Goal: Find contact information: Find contact information

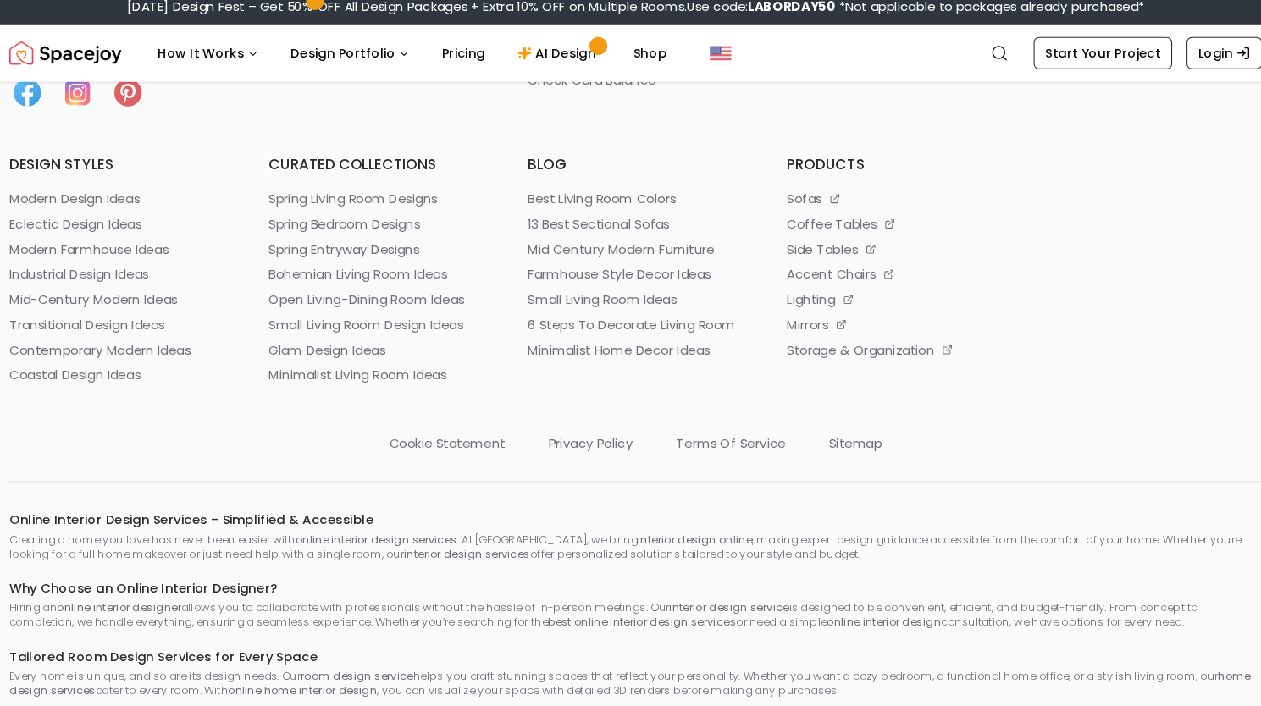
scroll to position [9135, 0]
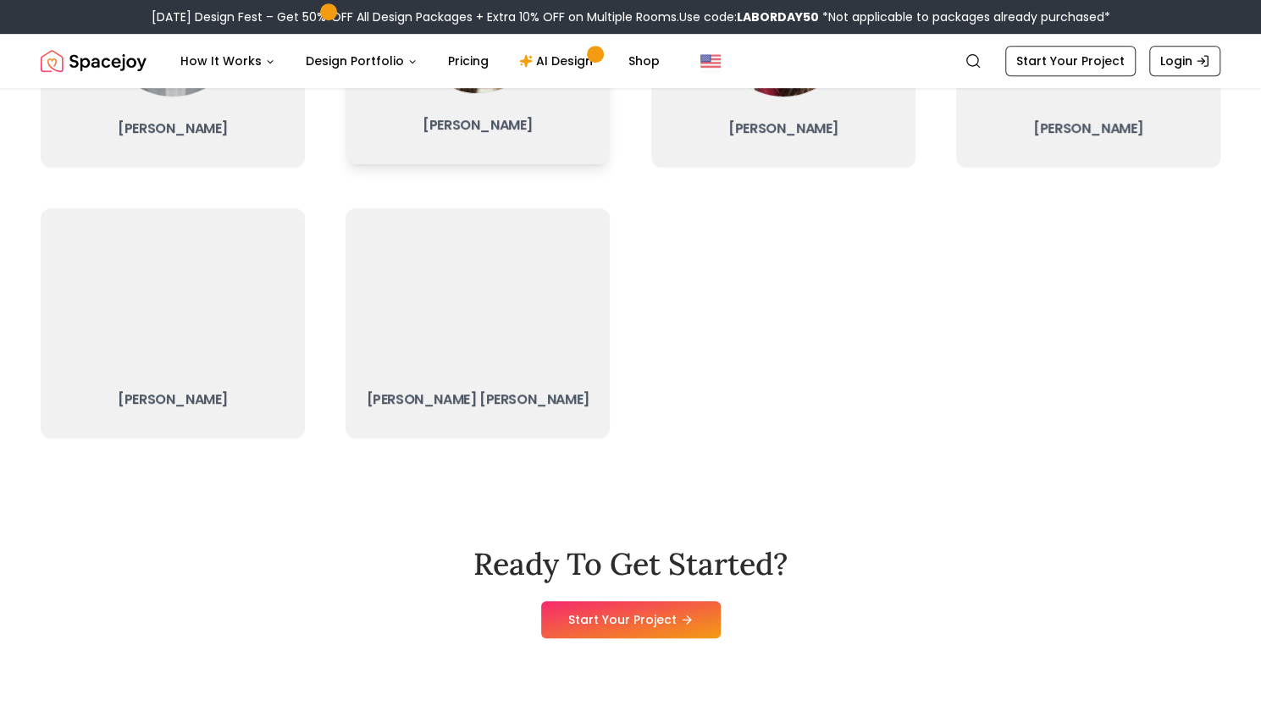
scroll to position [587, 0]
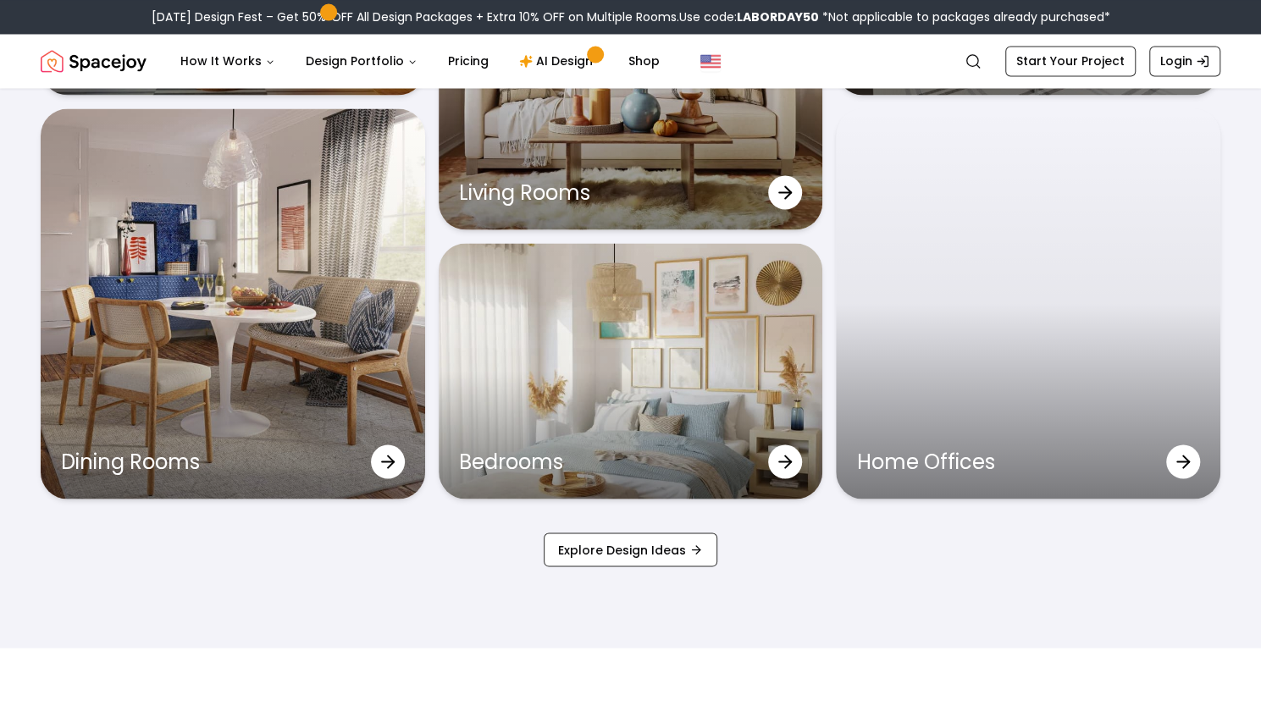
scroll to position [9135, 0]
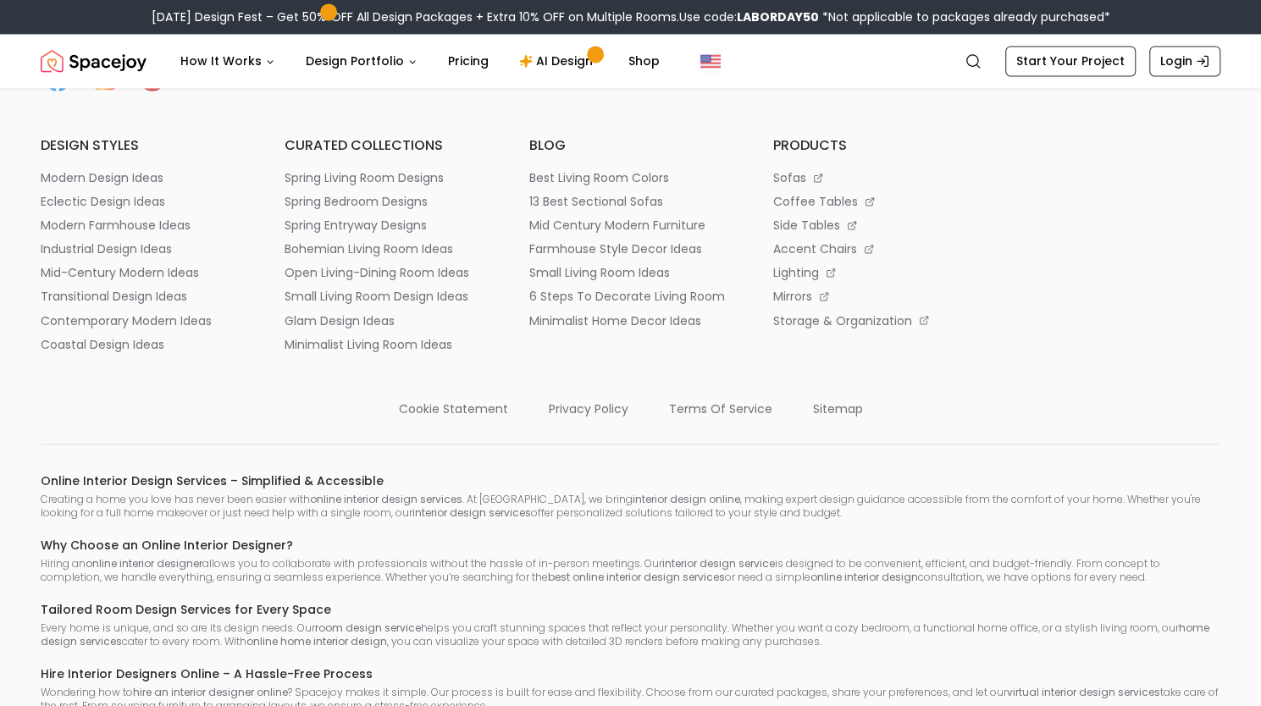
click at [884, 95] on ul "support faqs refund policy return policies joyverse privacy policy" at bounding box center [874, 0] width 203 height 190
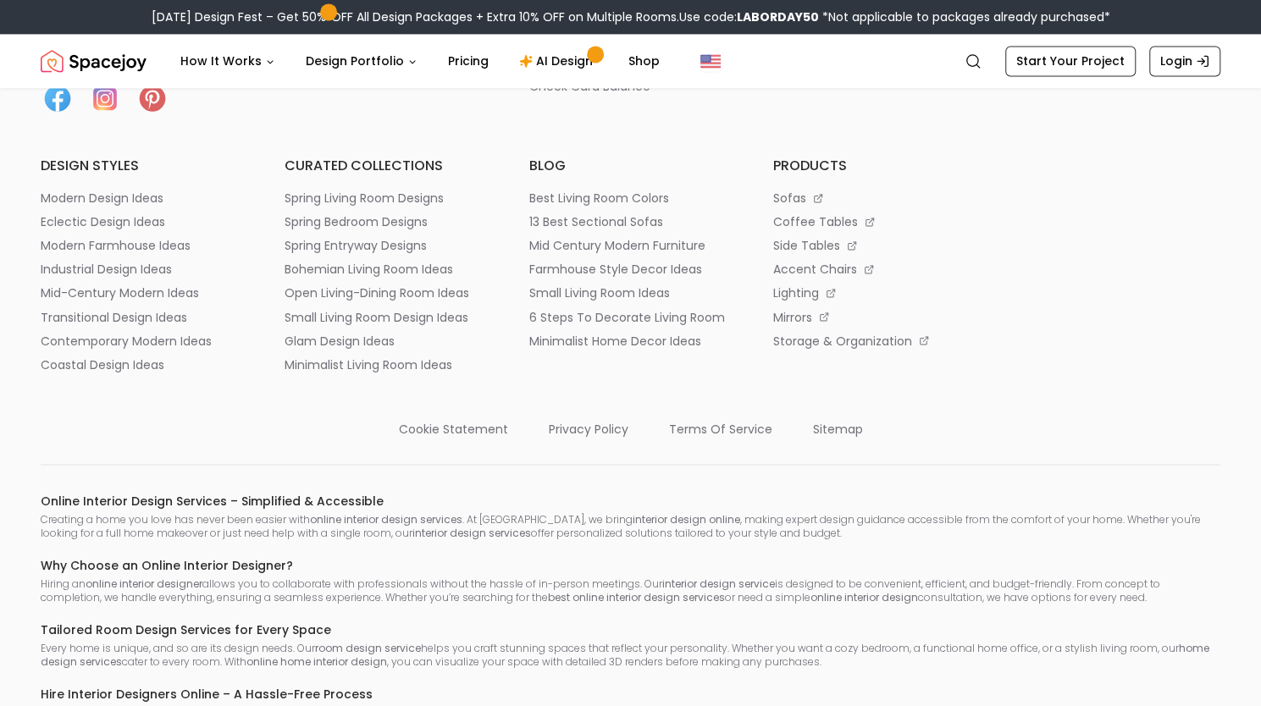
scroll to position [9155, 0]
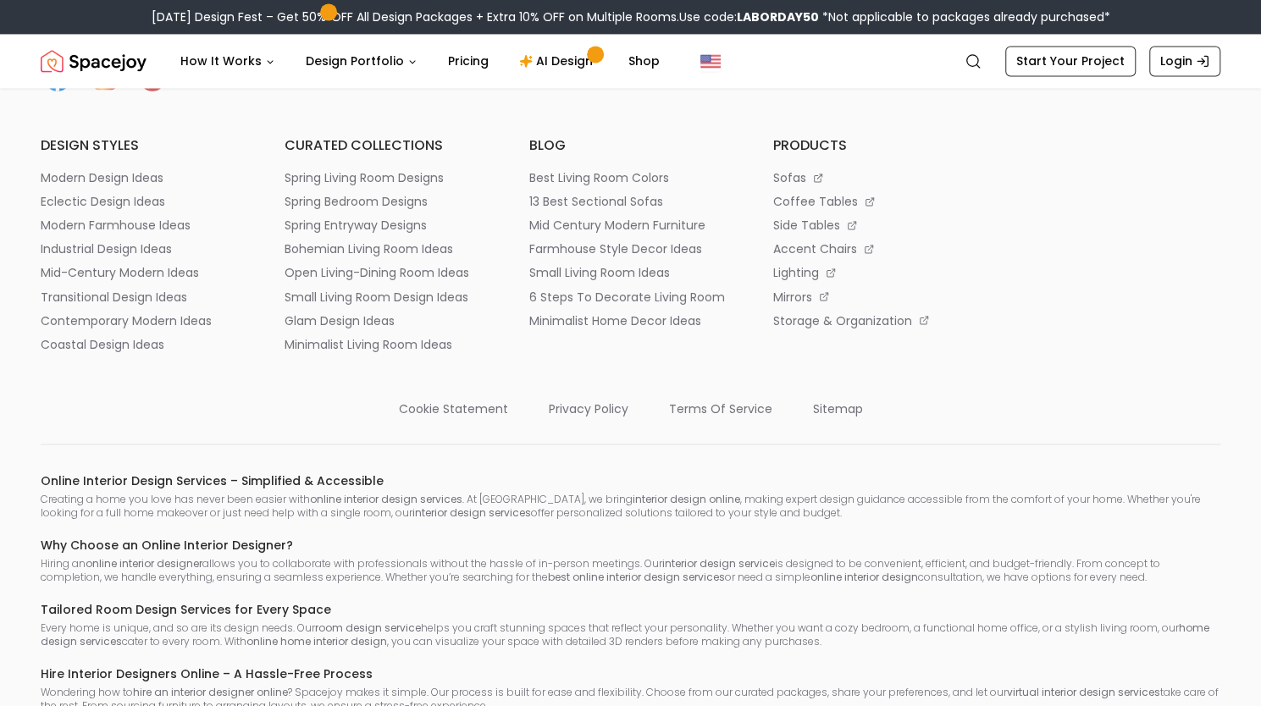
drag, startPoint x: 984, startPoint y: 174, endPoint x: 1157, endPoint y: 167, distance: 172.9
click at [1157, 167] on div "Spacejoy is an online interior design platform that helps you create a personal…" at bounding box center [631, 128] width 1180 height 447
click at [1035, 95] on ul "connect with us hello@spacejoy.com Design Package Questions? Call us at +1 (904…" at bounding box center [1118, 0] width 203 height 190
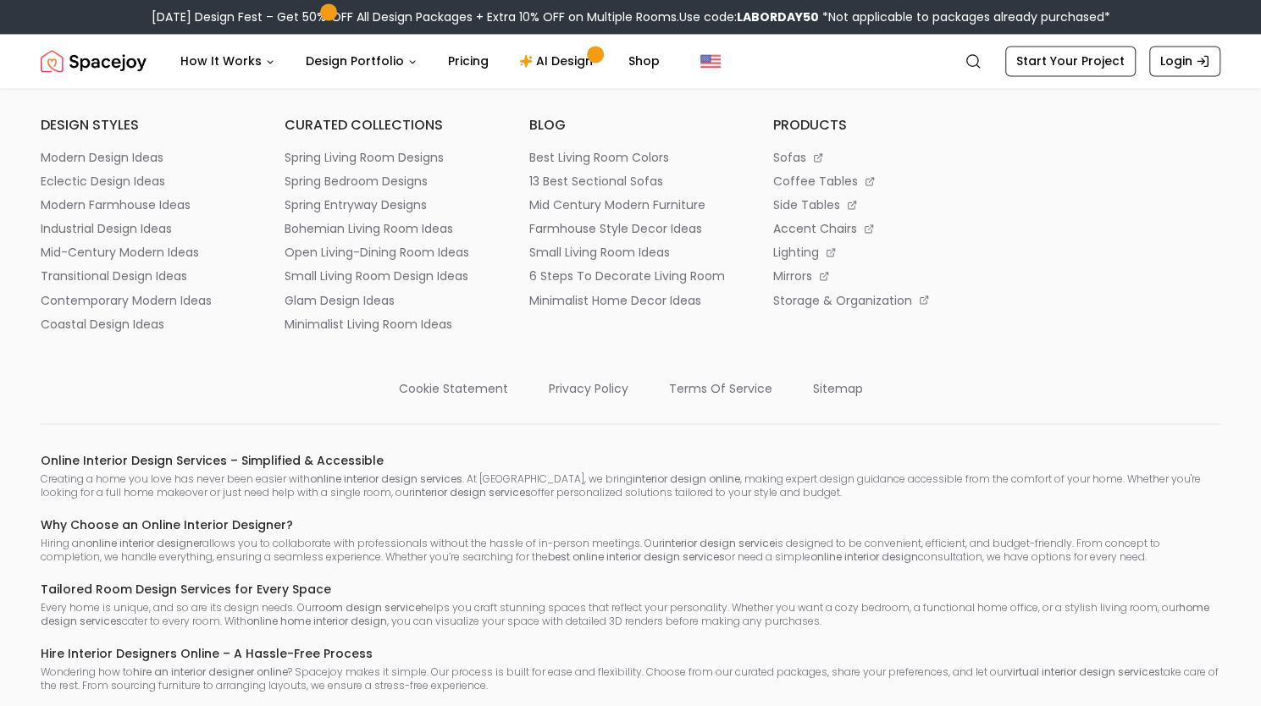
scroll to position [9135, 0]
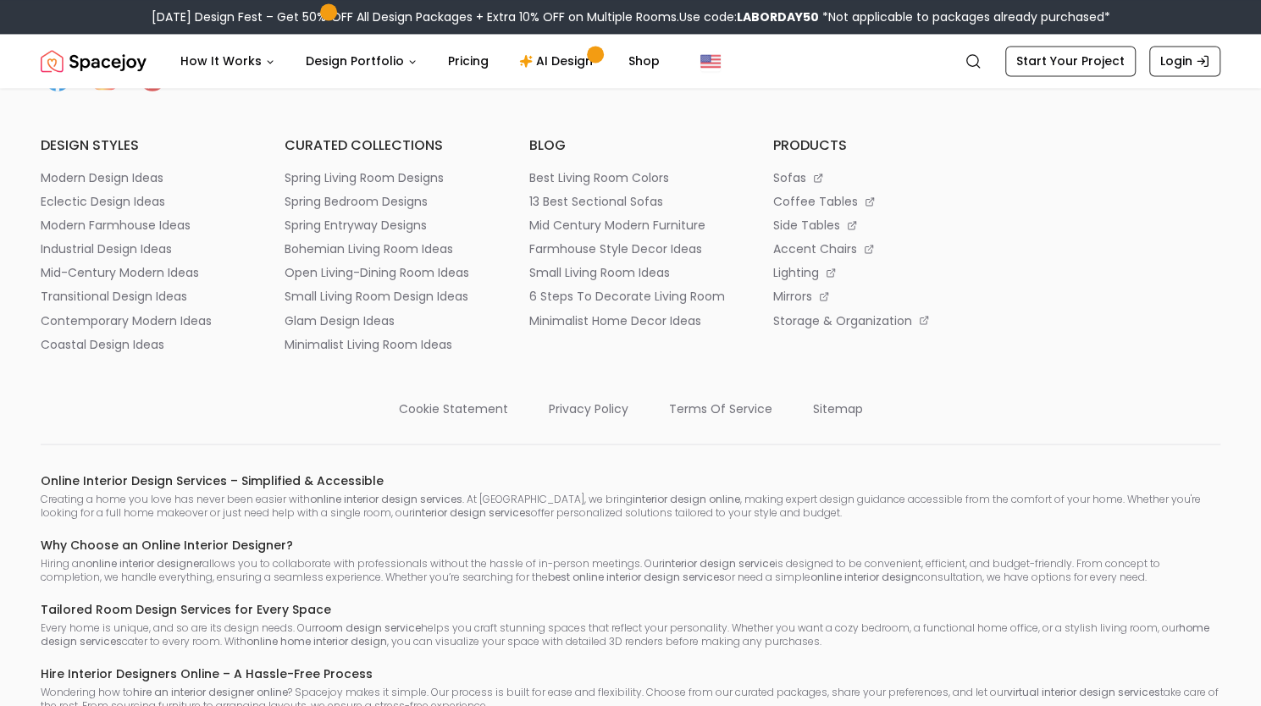
drag, startPoint x: 1006, startPoint y: 174, endPoint x: 1142, endPoint y: 175, distance: 135.5
click at [1142, 175] on div "Spacejoy is an online interior design platform that helps you create a personal…" at bounding box center [631, 128] width 1180 height 447
copy p "[EMAIL_ADDRESS][DOMAIN_NAME]"
